Goal: Use online tool/utility: Utilize a website feature to perform a specific function

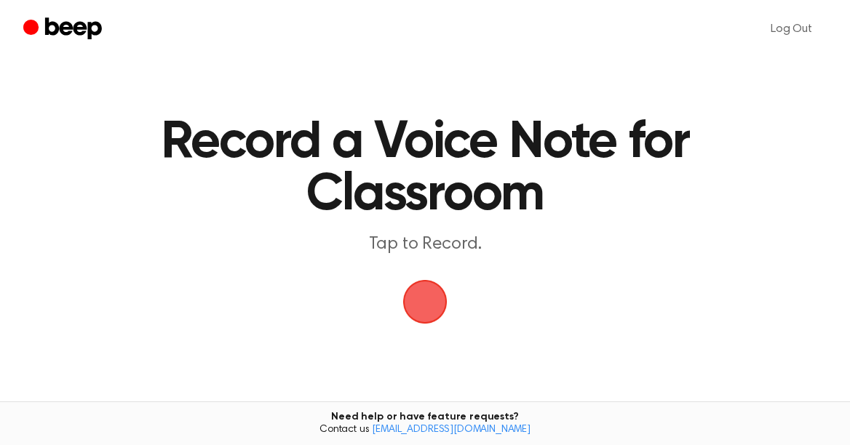
click at [426, 315] on span "button" at bounding box center [425, 302] width 41 height 41
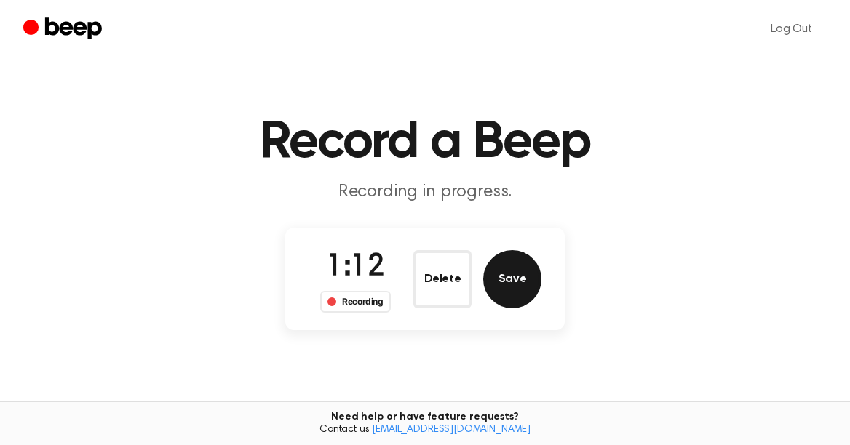
click at [509, 287] on button "Save" at bounding box center [512, 279] width 58 height 58
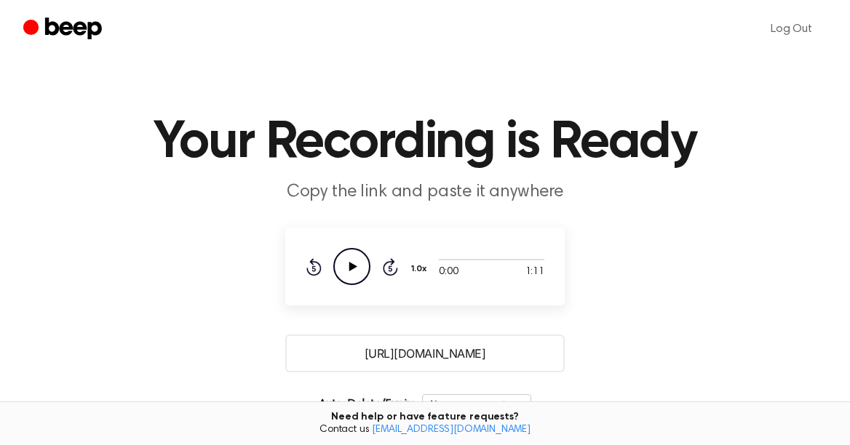
drag, startPoint x: 500, startPoint y: 355, endPoint x: 344, endPoint y: 340, distance: 157.2
click at [344, 340] on input "https://beep.audio/R7xiiwf" at bounding box center [424, 354] width 279 height 38
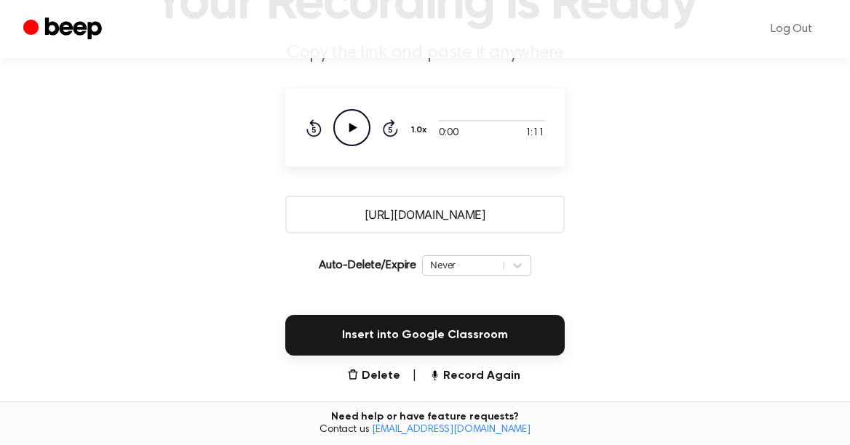
scroll to position [146, 0]
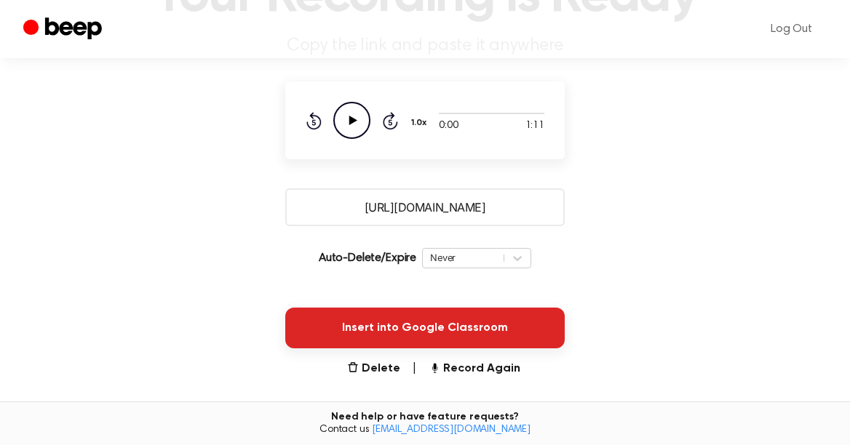
click at [413, 331] on button "Insert into Google Classroom" at bounding box center [424, 328] width 279 height 41
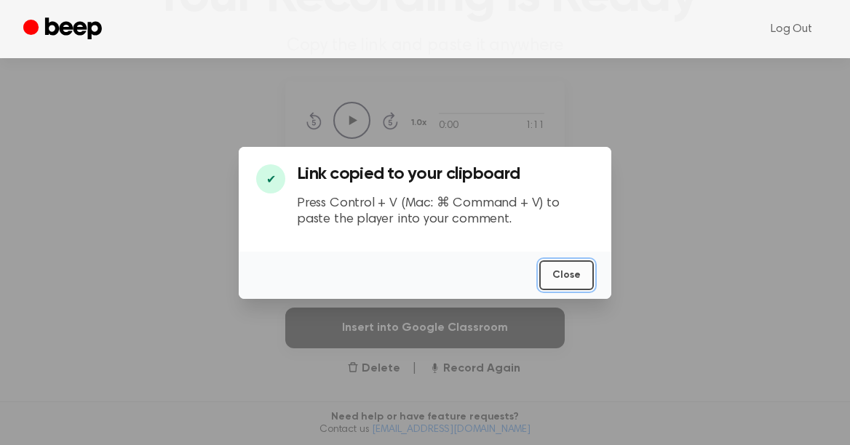
click at [579, 272] on button "Close" at bounding box center [566, 276] width 55 height 30
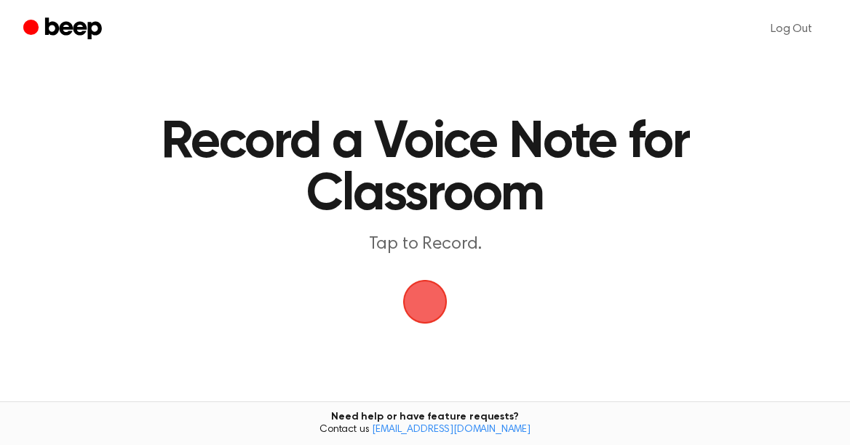
click at [426, 293] on span "button" at bounding box center [425, 302] width 47 height 47
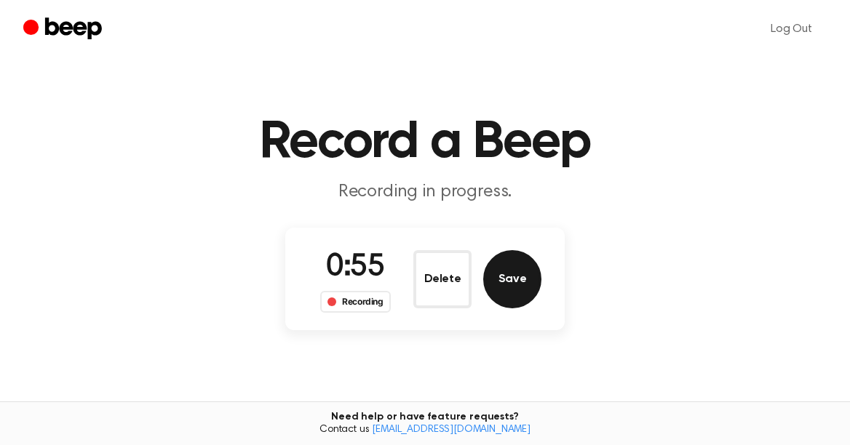
click at [513, 277] on button "Save" at bounding box center [512, 279] width 58 height 58
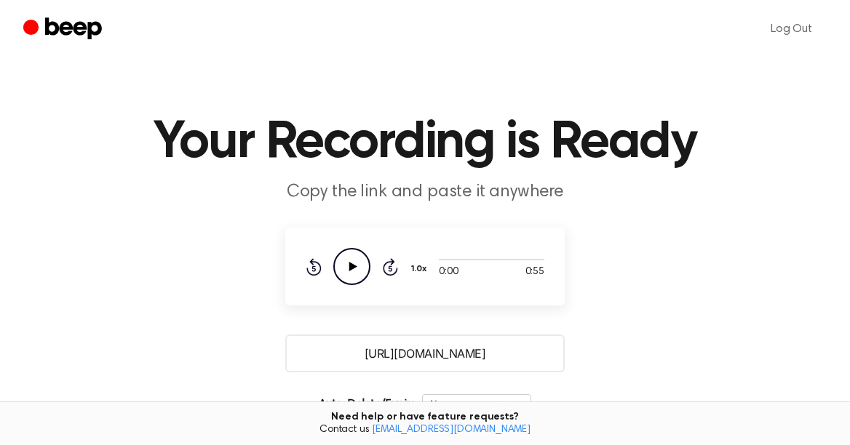
drag, startPoint x: 504, startPoint y: 351, endPoint x: 327, endPoint y: 349, distance: 177.6
click at [327, 349] on input "[URL][DOMAIN_NAME]" at bounding box center [424, 354] width 279 height 38
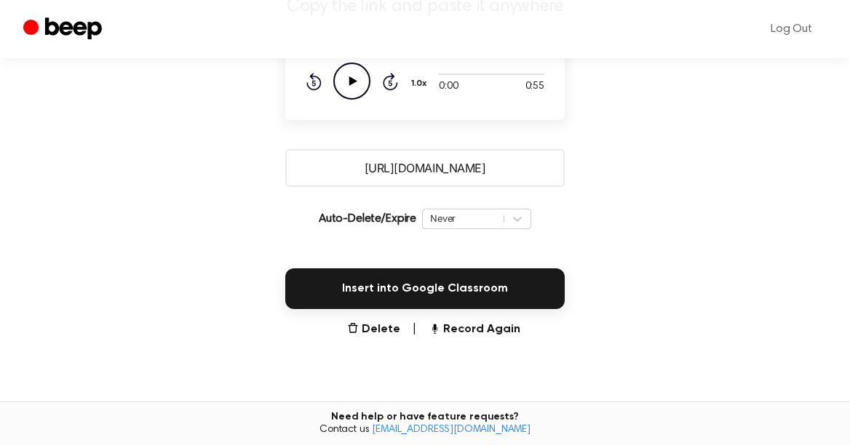
scroll to position [188, 0]
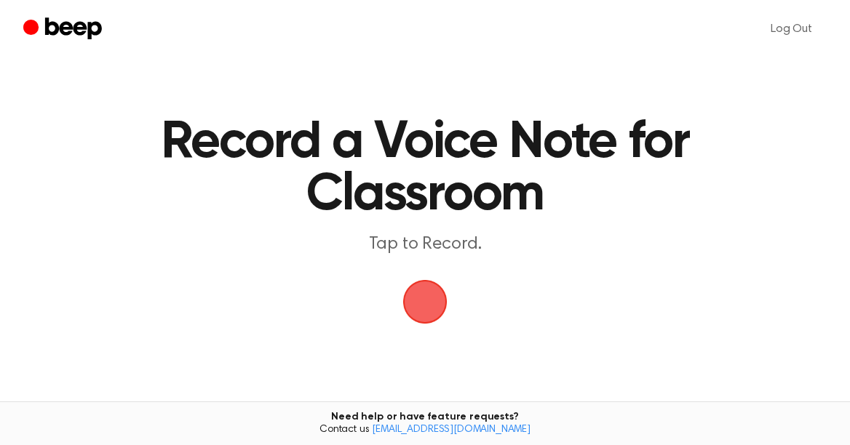
click at [428, 300] on span "button" at bounding box center [425, 302] width 47 height 47
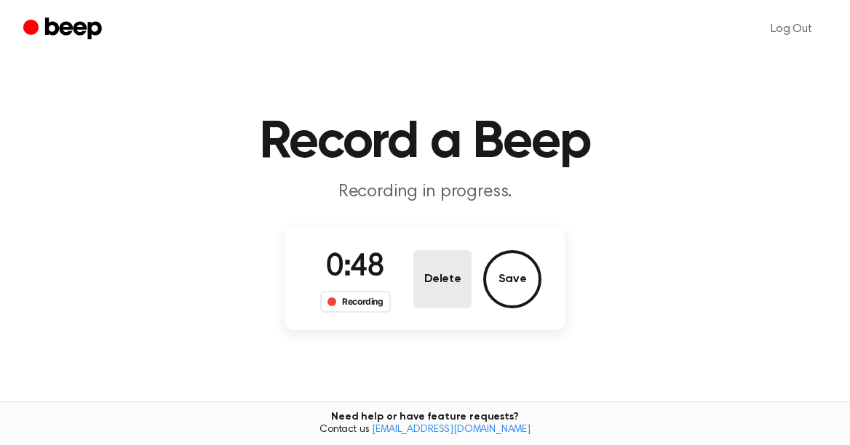
click at [439, 280] on button "Delete" at bounding box center [442, 279] width 58 height 58
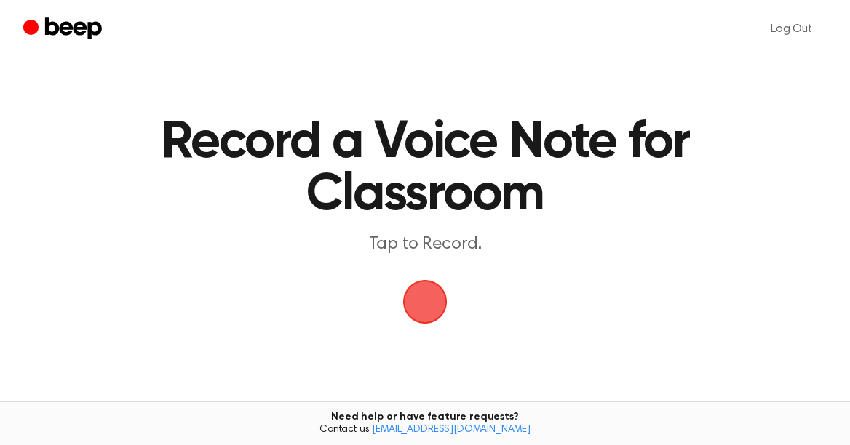
click at [430, 293] on span "button" at bounding box center [425, 302] width 47 height 47
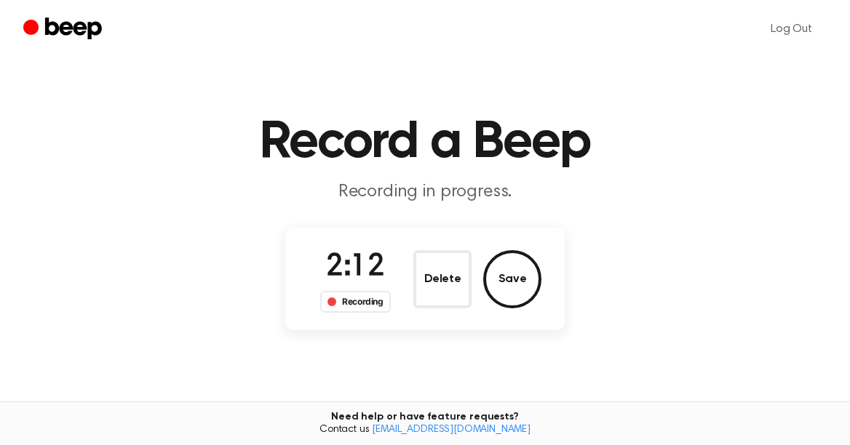
click at [502, 277] on button "Save" at bounding box center [512, 279] width 58 height 58
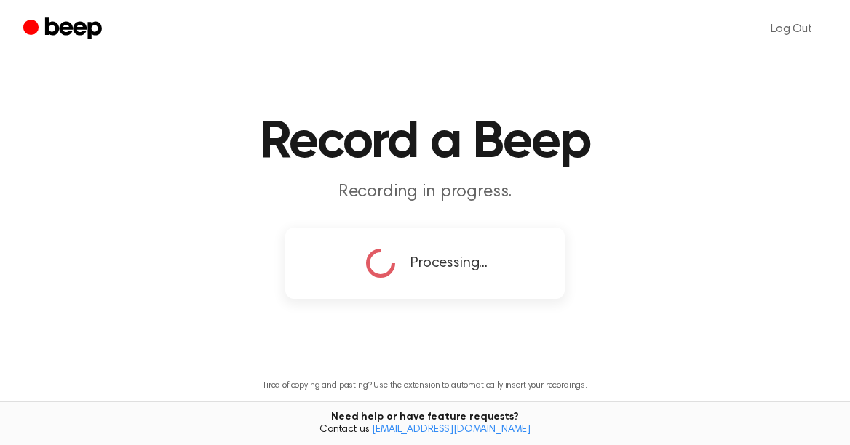
click at [517, 287] on div "Processing..." at bounding box center [424, 263] width 279 height 71
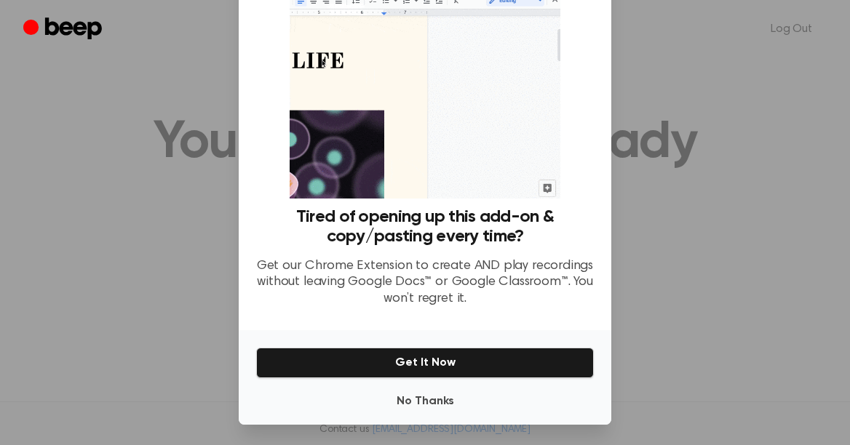
scroll to position [80, 0]
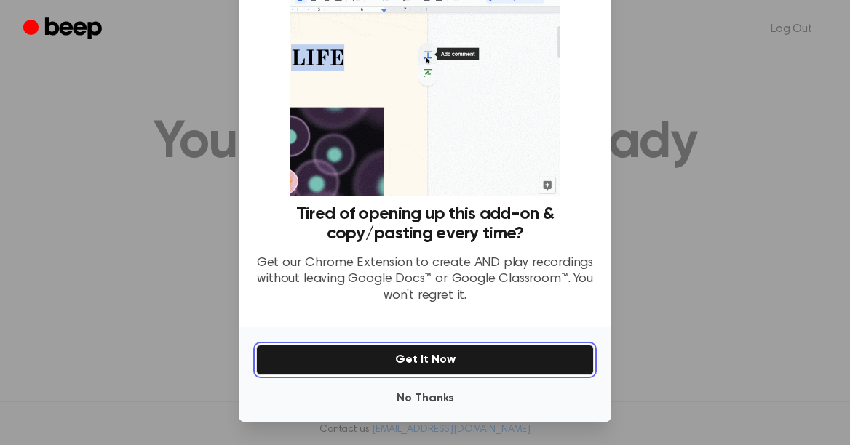
click at [443, 363] on button "Get It Now" at bounding box center [425, 360] width 338 height 31
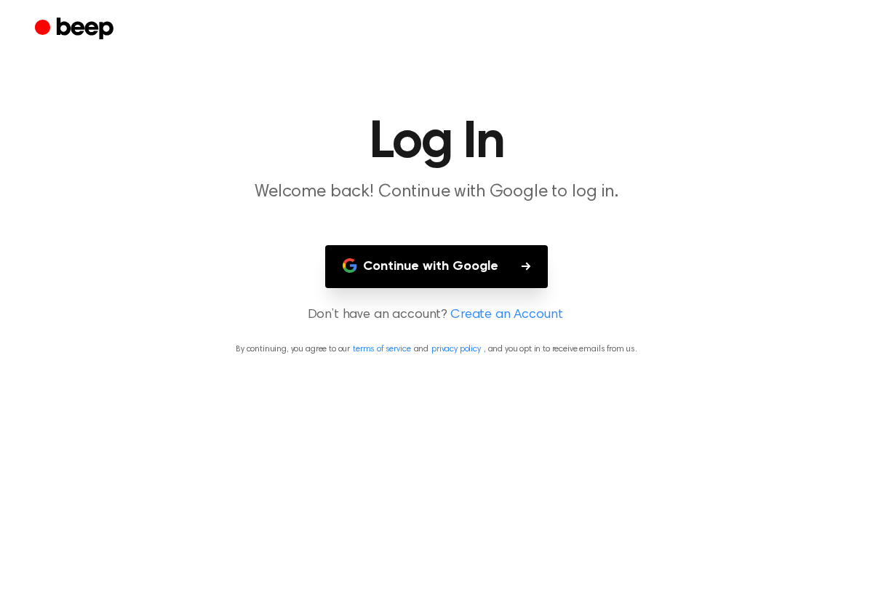
click at [469, 268] on button "Continue with Google" at bounding box center [436, 266] width 223 height 43
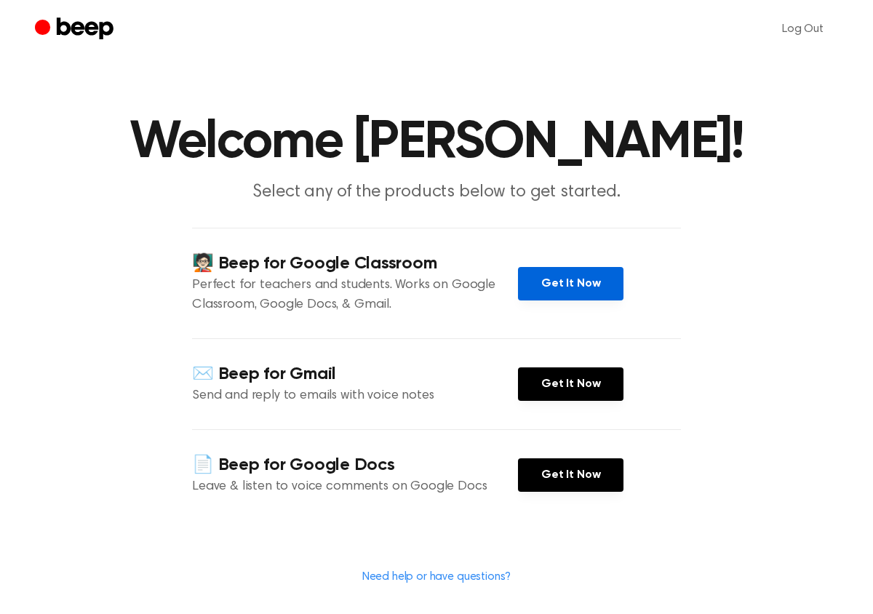
click at [533, 288] on link "Get It Now" at bounding box center [571, 283] width 106 height 33
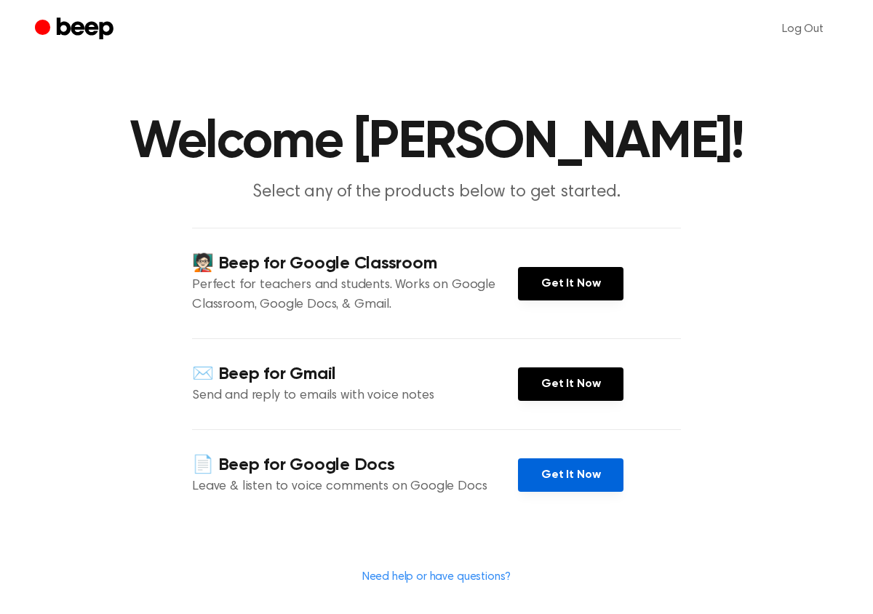
click at [554, 468] on link "Get It Now" at bounding box center [571, 475] width 106 height 33
